Goal: Use online tool/utility: Utilize a website feature to perform a specific function

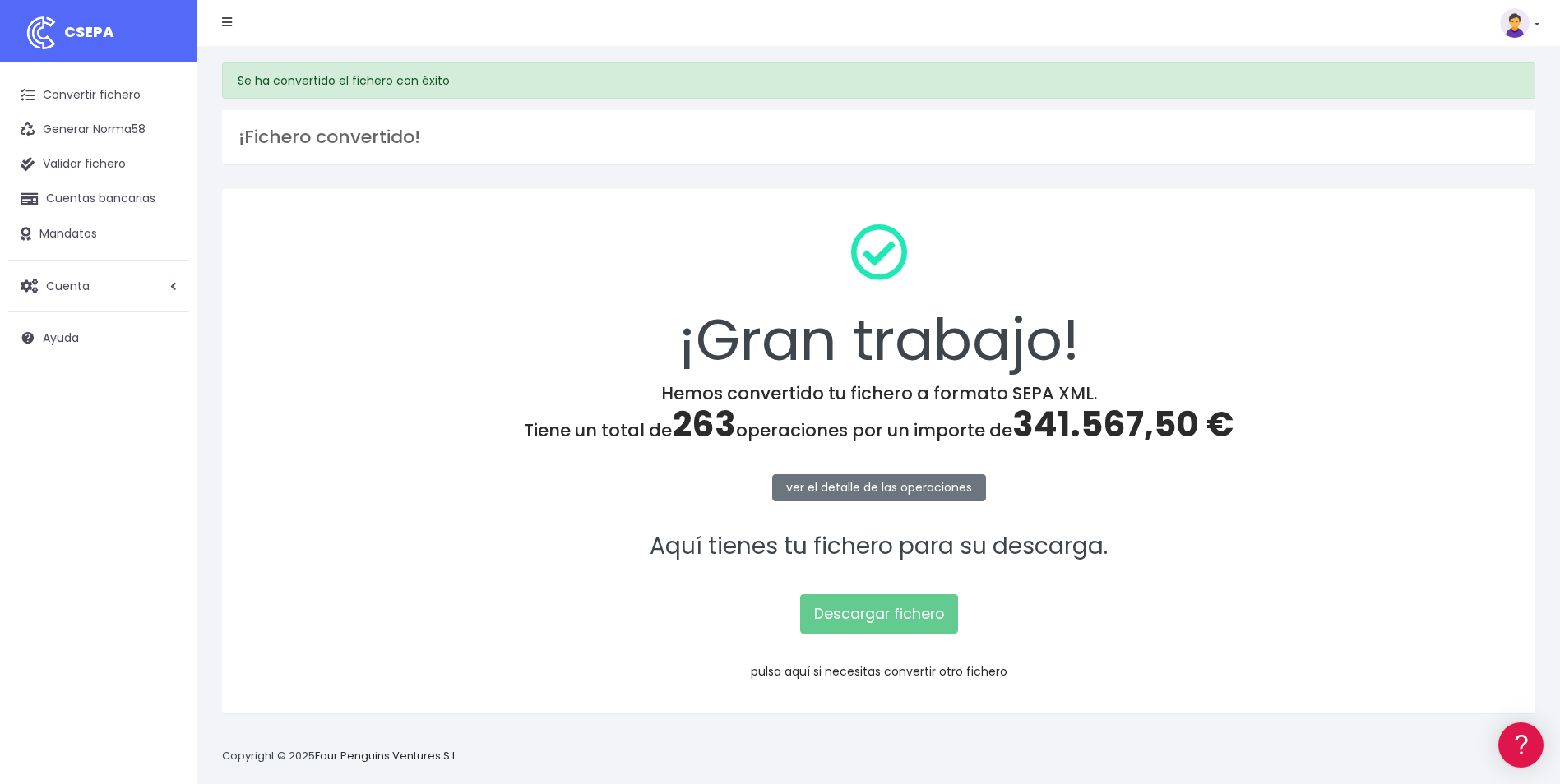
click at [848, 668] on link "pulsa aquí si necesitas convertir otro fichero" at bounding box center [879, 671] width 256 height 17
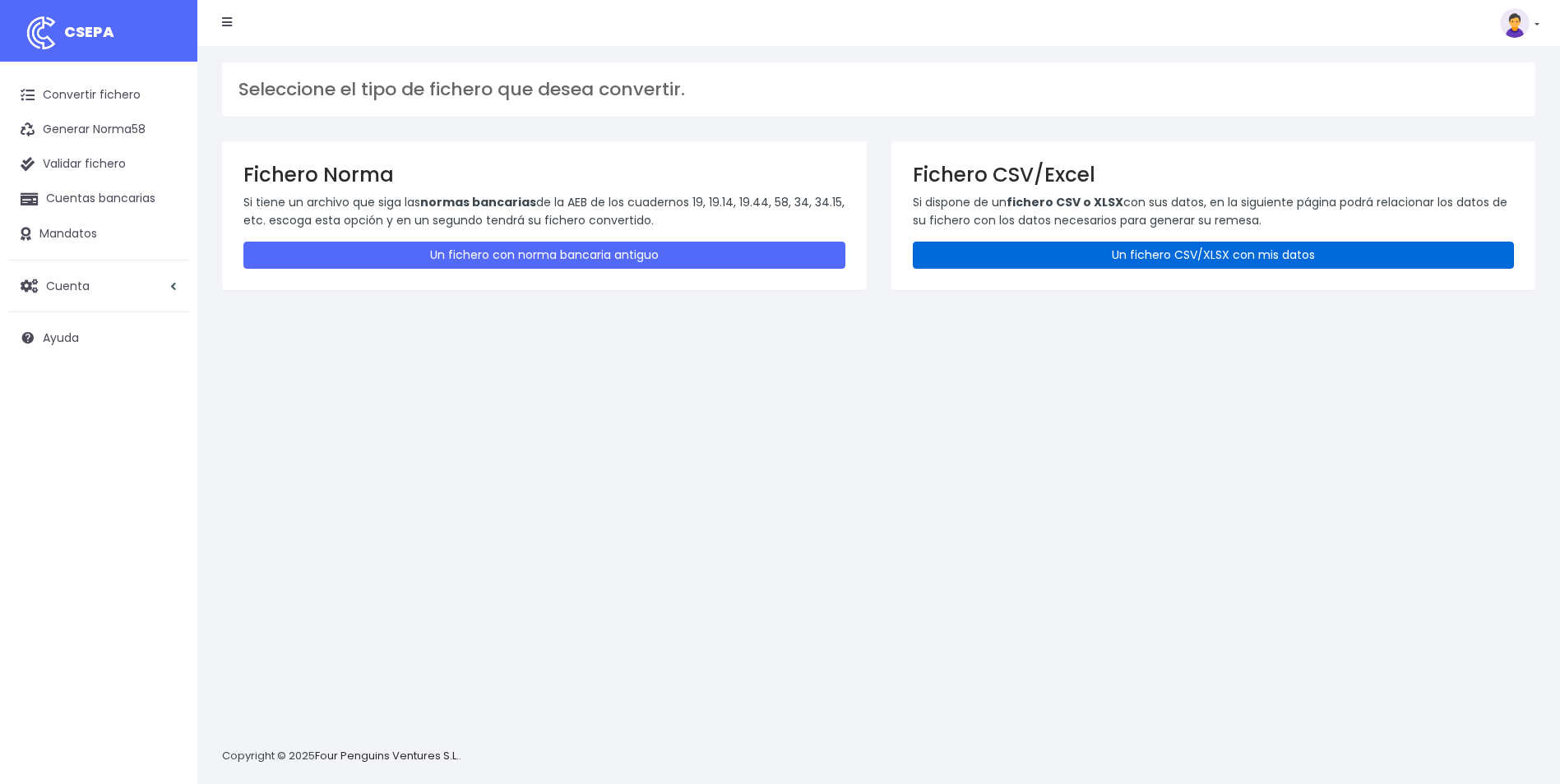
click at [1200, 256] on link "Un fichero CSV/XLSX con mis datos" at bounding box center [1213, 255] width 602 height 28
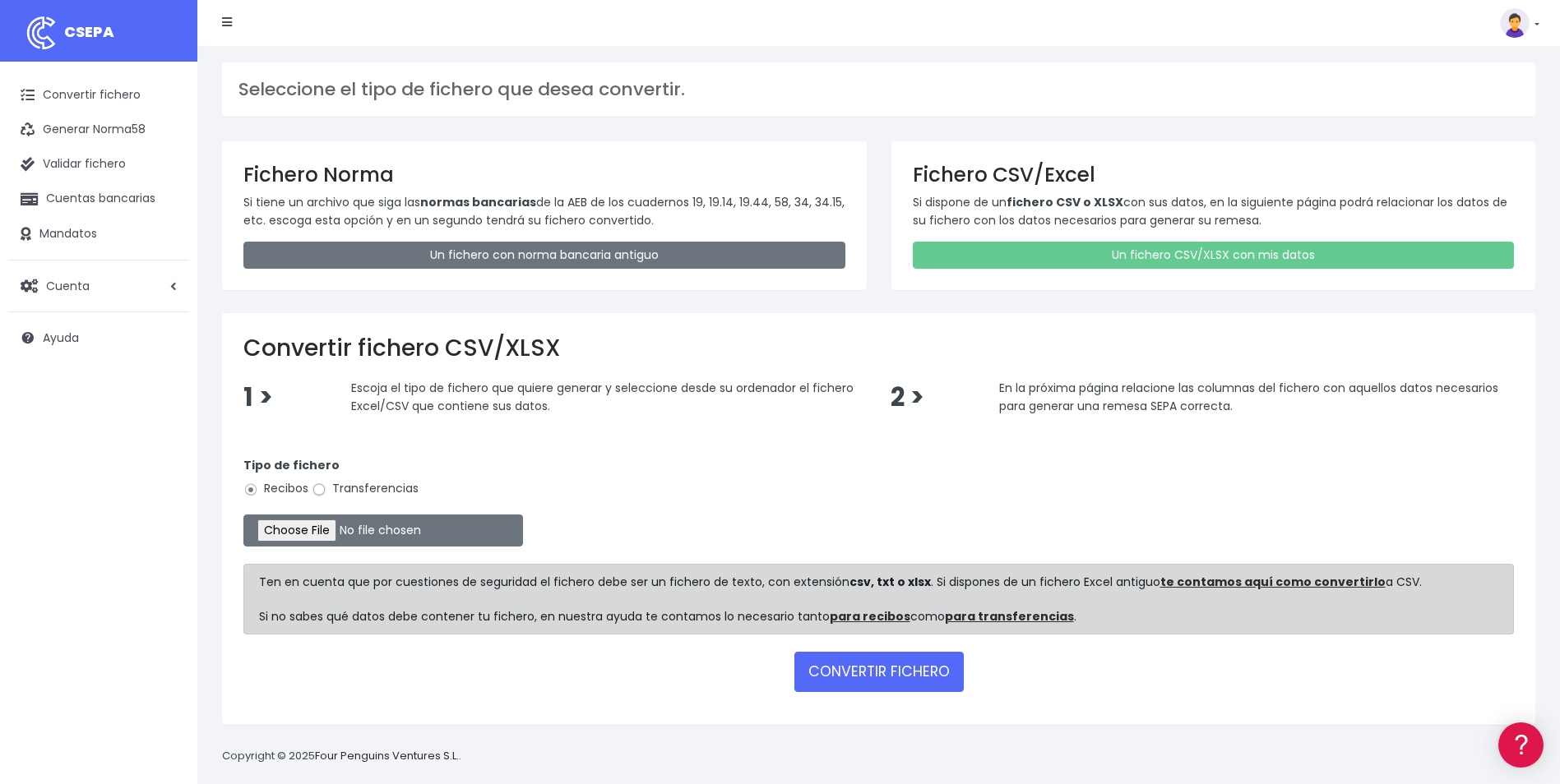
click at [325, 493] on input "Transferencias" at bounding box center [318, 490] width 15 height 15
radio input "true"
click at [310, 539] on input "file" at bounding box center [383, 530] width 280 height 33
type input "C:\fakepath\Remesa Nóminas Agosto 2025.csv"
click at [895, 671] on button "CONVERTIR FICHERO" at bounding box center [879, 672] width 170 height 39
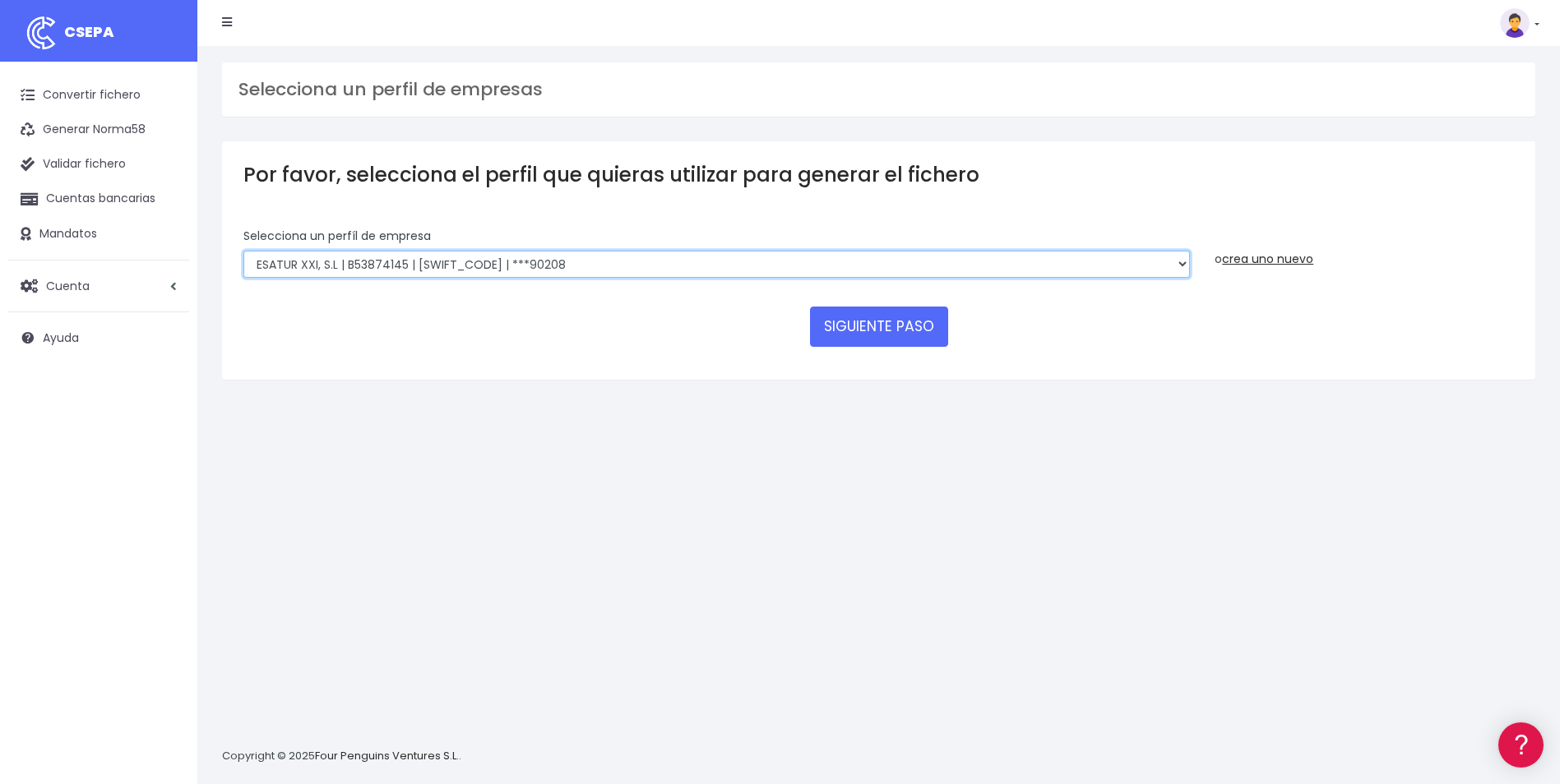
click at [957, 251] on select "INSTITUTO MEDITERRANEO DE ESTUDIOS DE PR | ES91001B53342739 | [SWIFT_CODE] | **…" at bounding box center [716, 265] width 947 height 28
select select "1201"
click at [243, 251] on select "INSTITUTO MEDITERRANEO DE ESTUDIOS DE PR | ES91001B53342739 | BSCHESMMXXX | ***…" at bounding box center [716, 265] width 947 height 28
click at [849, 314] on button "SIGUIENTE PASO" at bounding box center [879, 326] width 138 height 39
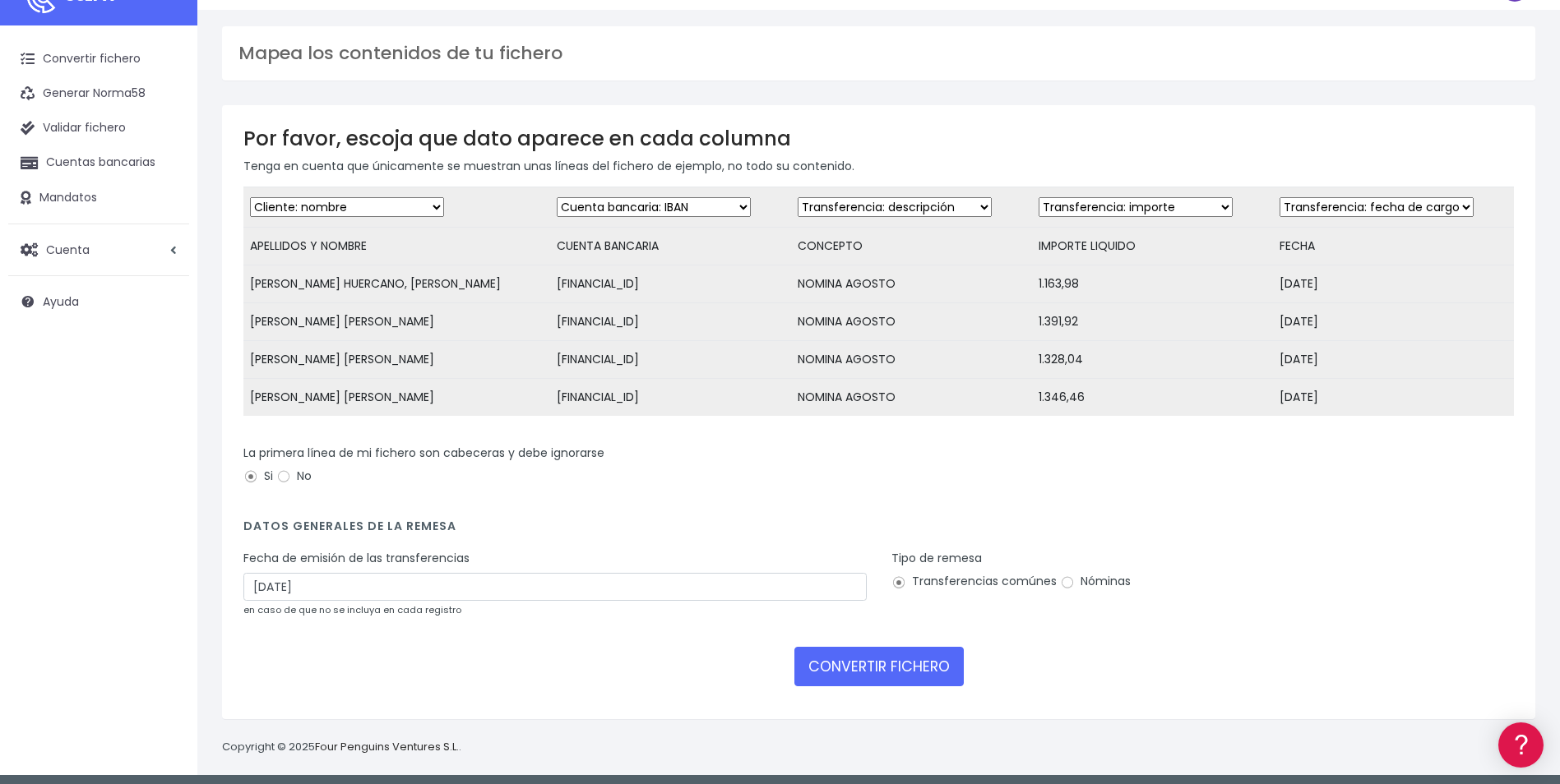
scroll to position [55, 0]
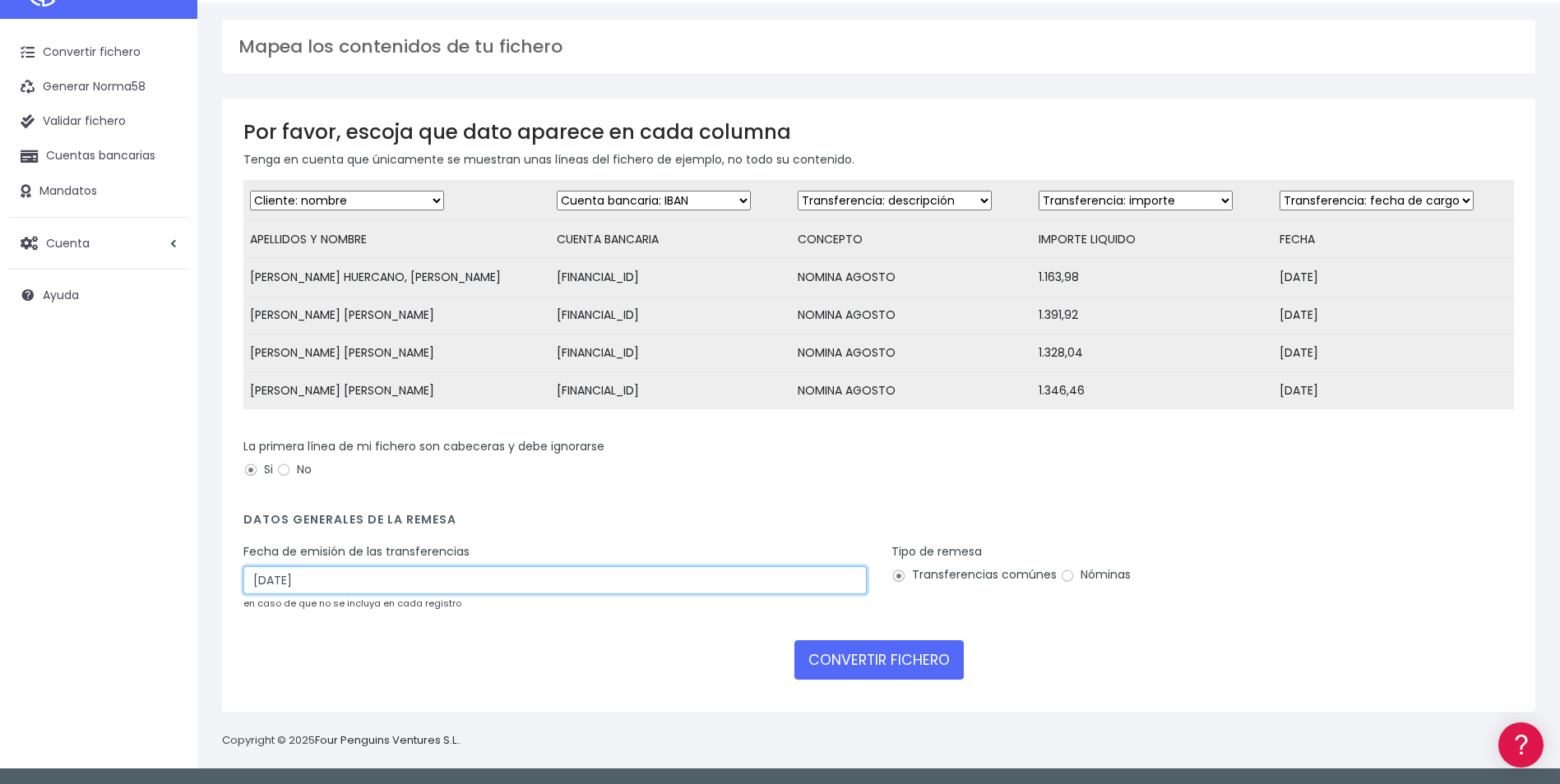
click at [494, 574] on input "30/08/2025" at bounding box center [555, 580] width 624 height 28
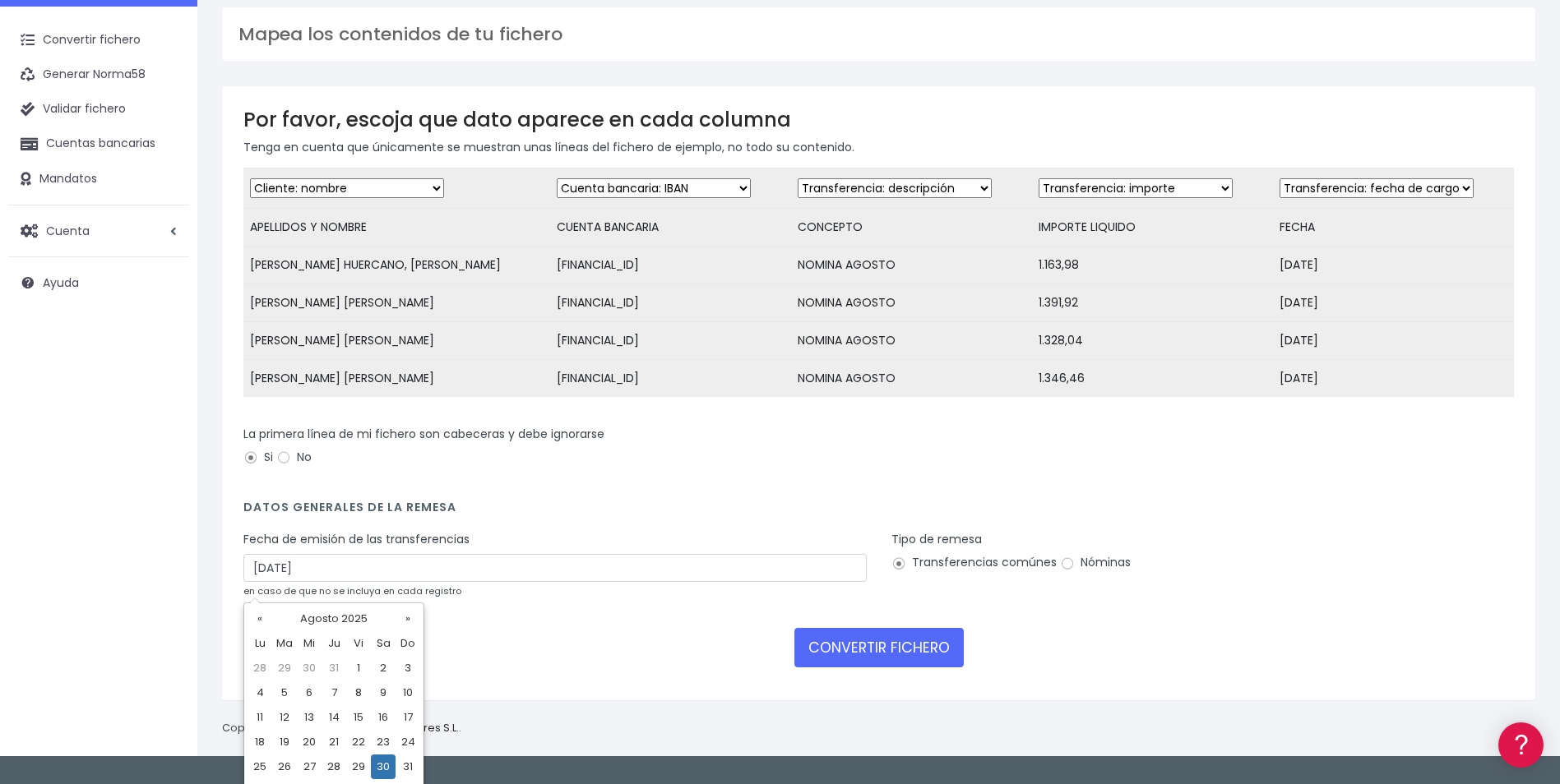
drag, startPoint x: 326, startPoint y: 764, endPoint x: 833, endPoint y: 738, distance: 507.7
click at [328, 763] on td "28" at bounding box center [333, 766] width 25 height 25
type input "28/08/2025"
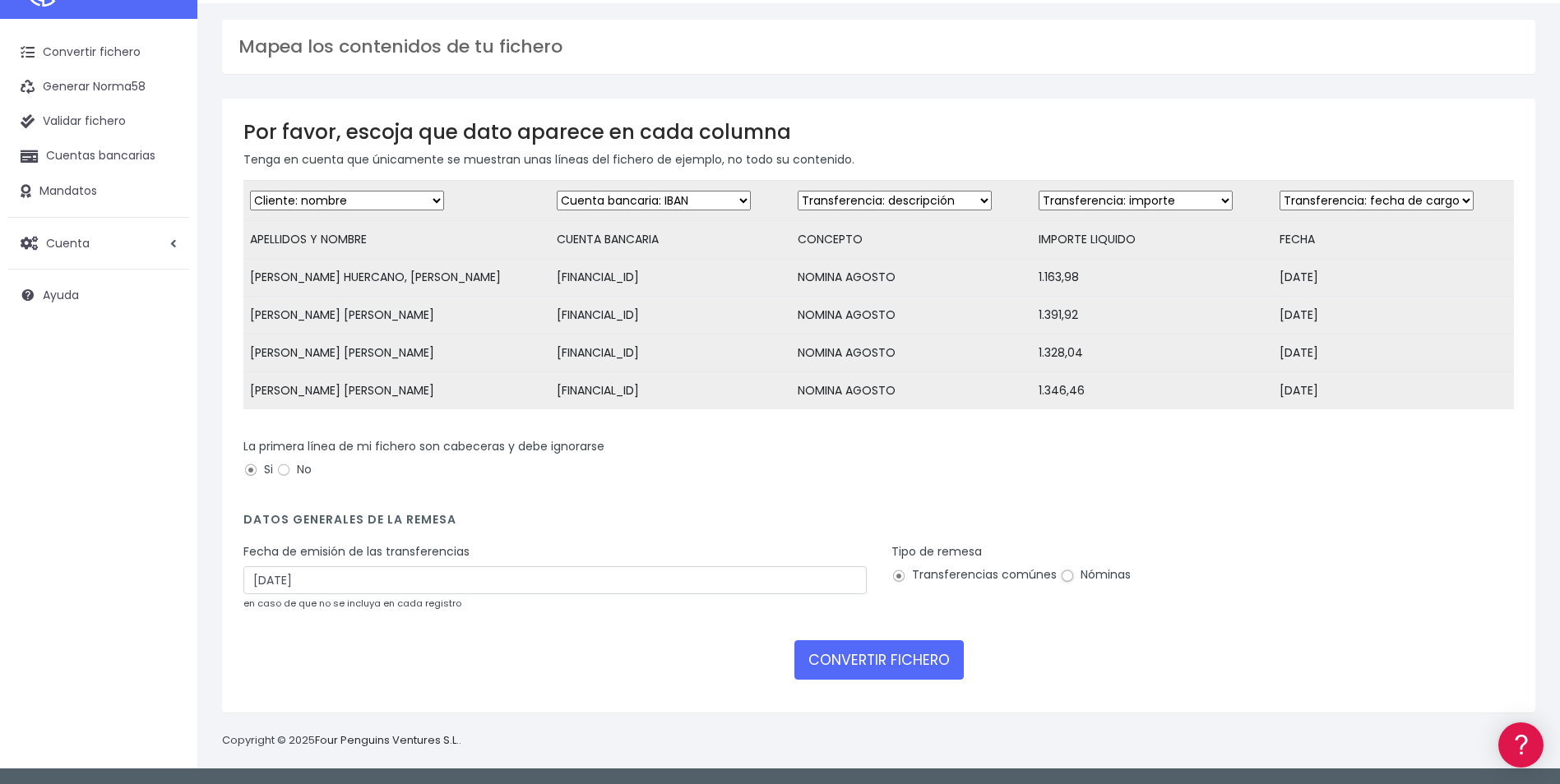
click at [1064, 574] on input "Nóminas" at bounding box center [1067, 576] width 15 height 15
radio input "true"
click at [916, 647] on button "CONVERTIR FICHERO" at bounding box center [879, 660] width 170 height 39
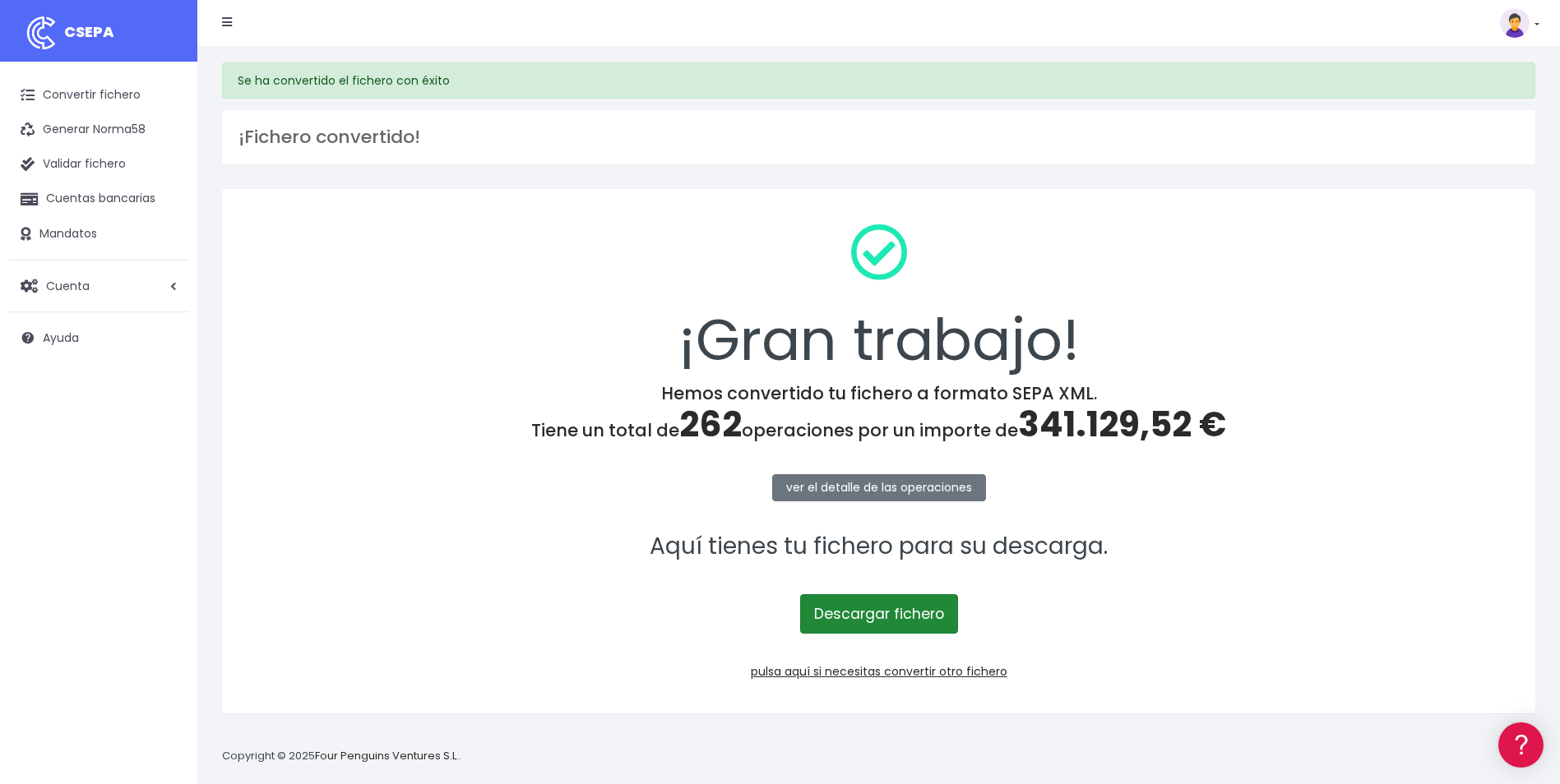
click at [902, 621] on link "Descargar fichero" at bounding box center [879, 614] width 158 height 39
